Goal: Information Seeking & Learning: Learn about a topic

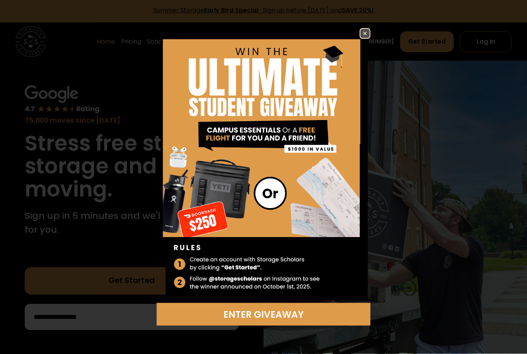
scroll to position [2, 0]
click at [363, 38] on img at bounding box center [364, 33] width 9 height 9
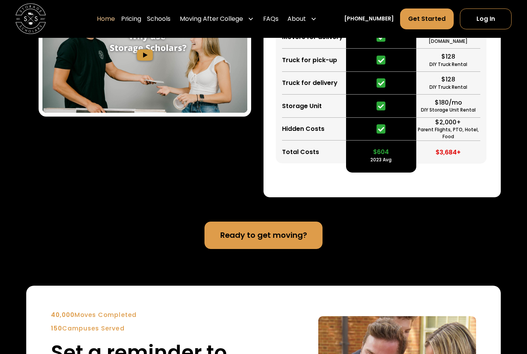
scroll to position [1514, 0]
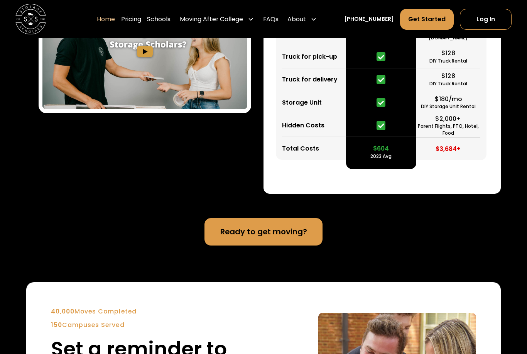
click at [141, 19] on link "Pricing" at bounding box center [131, 18] width 20 height 21
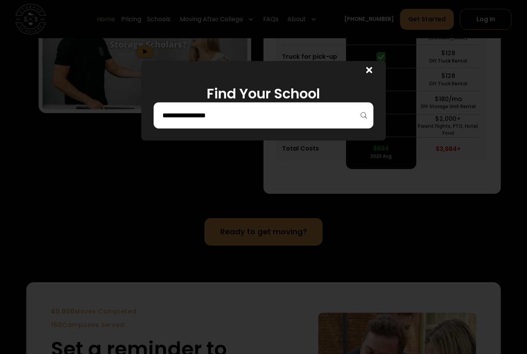
click at [331, 118] on input "search" at bounding box center [264, 115] width 204 height 13
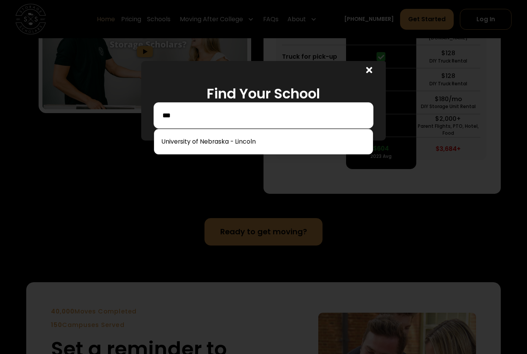
type input "***"
click at [248, 143] on link at bounding box center [263, 141] width 212 height 17
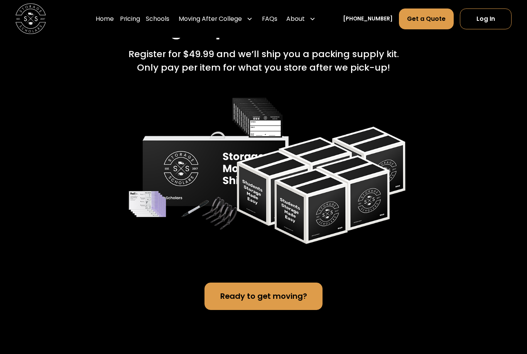
scroll to position [1757, 0]
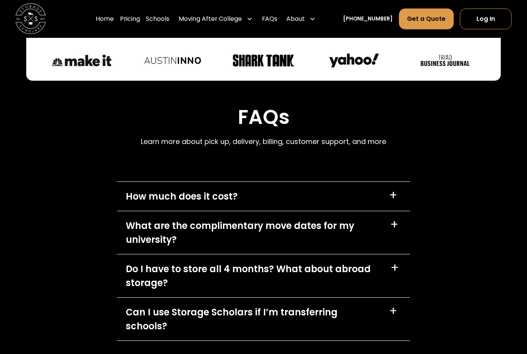
click at [391, 190] on div "+" at bounding box center [393, 196] width 8 height 12
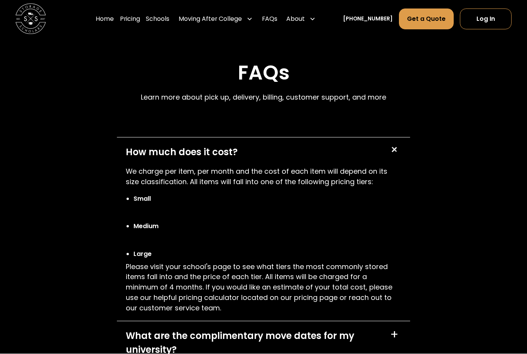
click at [392, 152] on div "How much does it cost? +" at bounding box center [264, 152] width 294 height 29
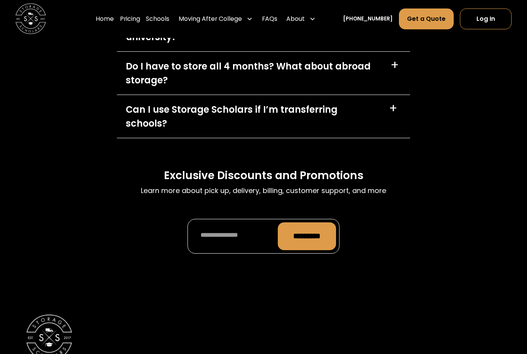
scroll to position [3716, 0]
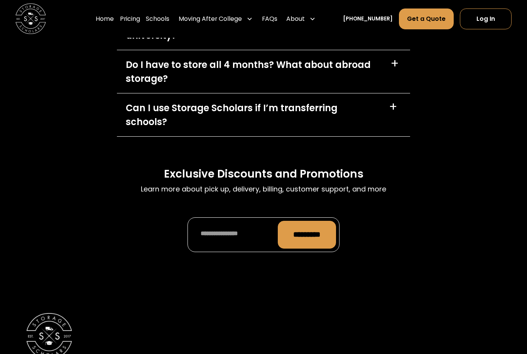
click at [395, 58] on div "+" at bounding box center [394, 64] width 8 height 12
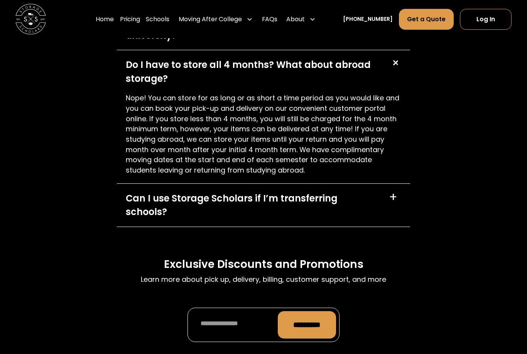
click at [396, 56] on div "+" at bounding box center [394, 63] width 15 height 15
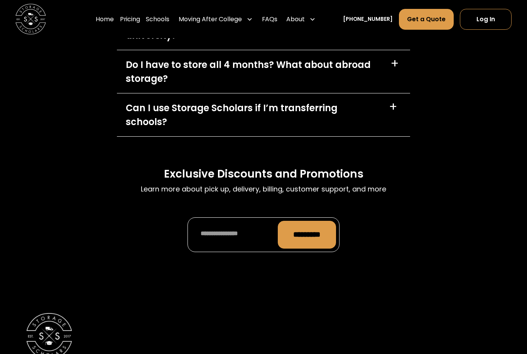
click at [385, 93] on div "Can I use Storage Scholars if I’m transferring schools? +" at bounding box center [264, 114] width 294 height 43
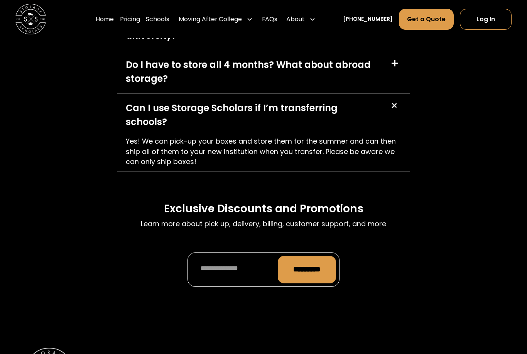
click at [381, 96] on div "Can I use Storage Scholars if I’m transferring schools? +" at bounding box center [264, 114] width 294 height 43
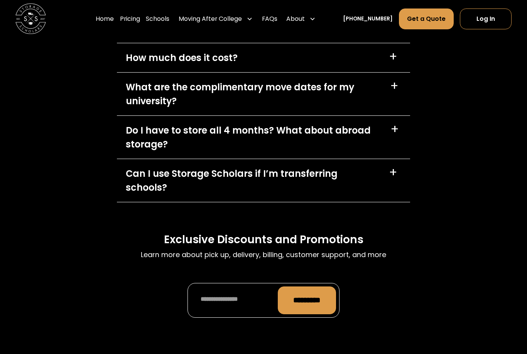
scroll to position [3648, 0]
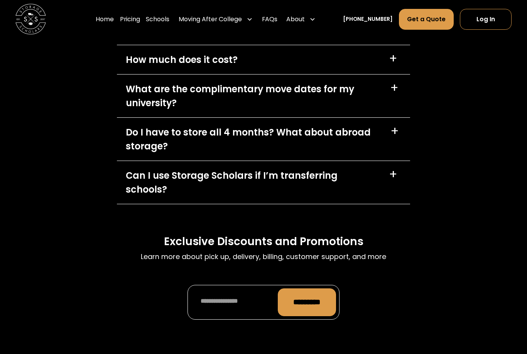
click at [388, 79] on div "What are the complimentary move dates for my university? +" at bounding box center [264, 95] width 294 height 43
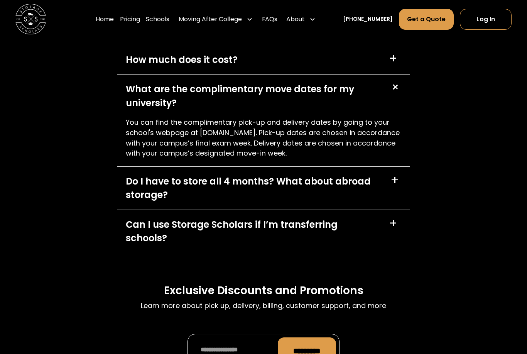
click at [383, 80] on div "What are the complimentary move dates for my university? +" at bounding box center [264, 95] width 294 height 43
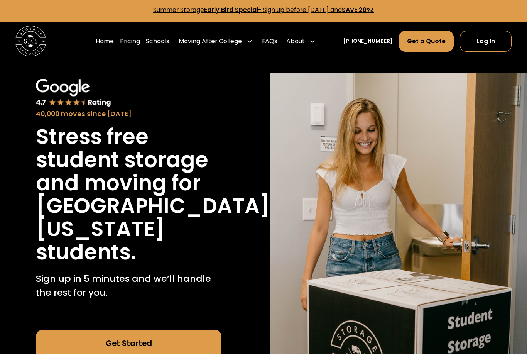
scroll to position [0, 0]
